Goal: Navigation & Orientation: Find specific page/section

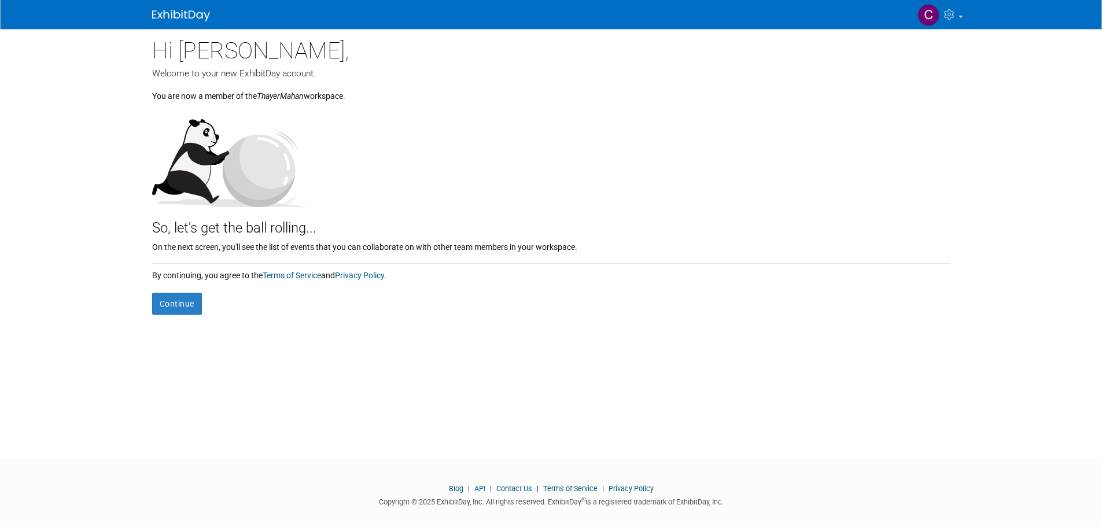
click at [458, 356] on div "Hi [PERSON_NAME], Welcome to your new ExhibitDay account. You are now a member …" at bounding box center [551, 233] width 816 height 408
click at [172, 315] on button "Continue" at bounding box center [177, 304] width 50 height 22
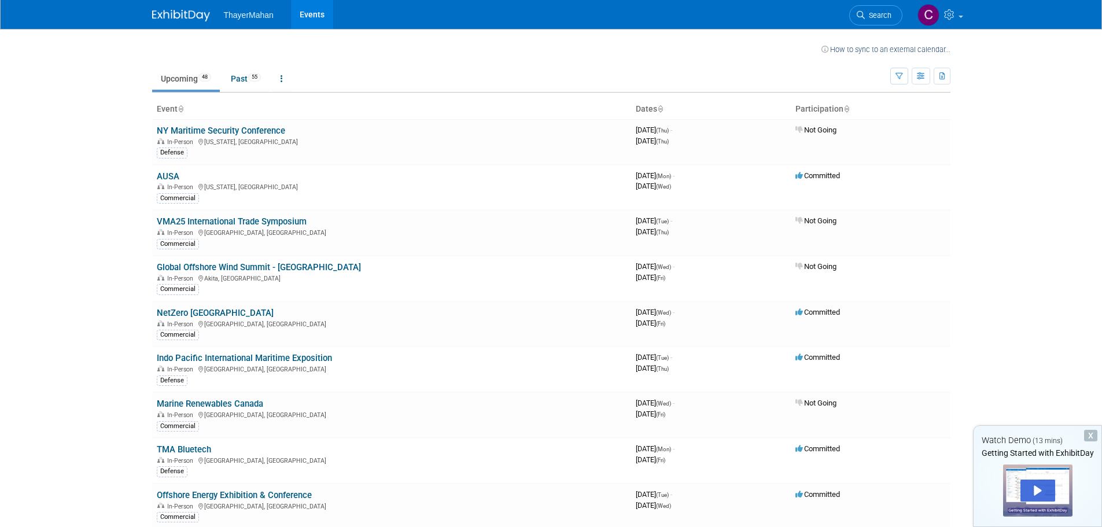
click at [965, 177] on body "ThayerMahan Events My Account My Profile & Preferences Sync to External Calenda…" at bounding box center [551, 263] width 1102 height 527
click at [225, 77] on link "Past 55" at bounding box center [245, 79] width 47 height 22
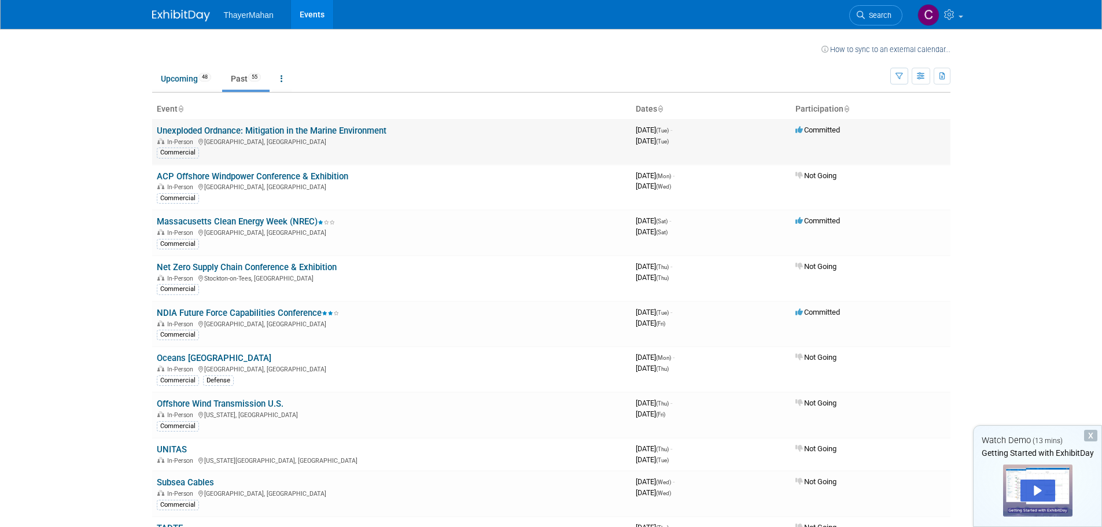
click at [775, 132] on div "3968784000 October 07, 2025 (Tue) - October 07, 2025 (Tue)" at bounding box center [711, 136] width 150 height 20
click at [196, 82] on link "Upcoming 48" at bounding box center [186, 79] width 68 height 22
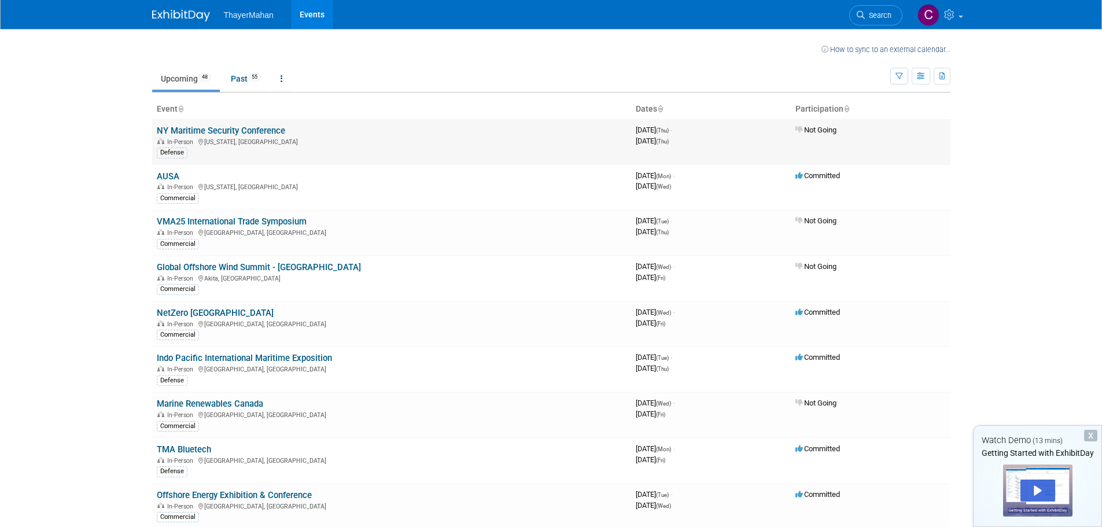
click at [219, 150] on div "Defense" at bounding box center [392, 152] width 470 height 12
click at [222, 132] on link "NY Maritime Security Conference" at bounding box center [221, 131] width 128 height 10
